Goal: Obtain resource: Download file/media

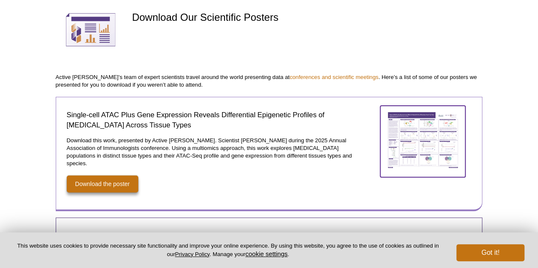
scroll to position [85, 0]
click at [415, 143] on img at bounding box center [422, 140] width 85 height 69
click at [412, 125] on img at bounding box center [422, 140] width 85 height 69
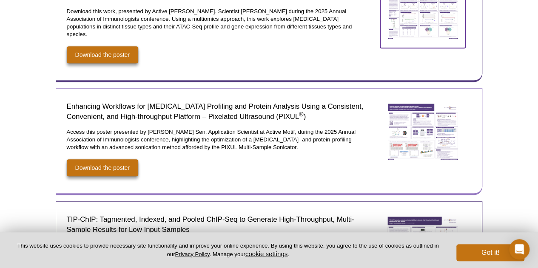
scroll to position [200, 0]
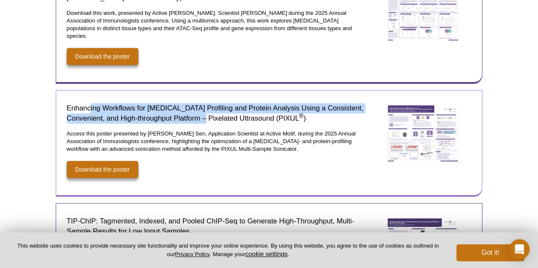
drag, startPoint x: 91, startPoint y: 102, endPoint x: 223, endPoint y: 113, distance: 132.7
click at [223, 113] on h2 "Enhancing Workflows for [MEDICAL_DATA] Profiling and Protein Analysis Using a C…" at bounding box center [216, 113] width 298 height 20
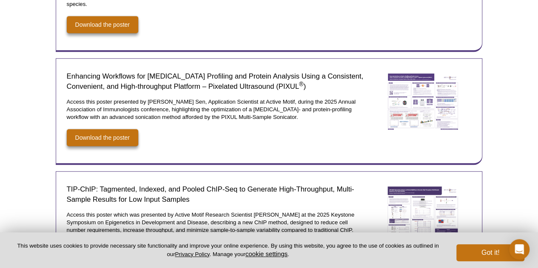
scroll to position [200, 0]
